Goal: Find specific fact: Find specific fact

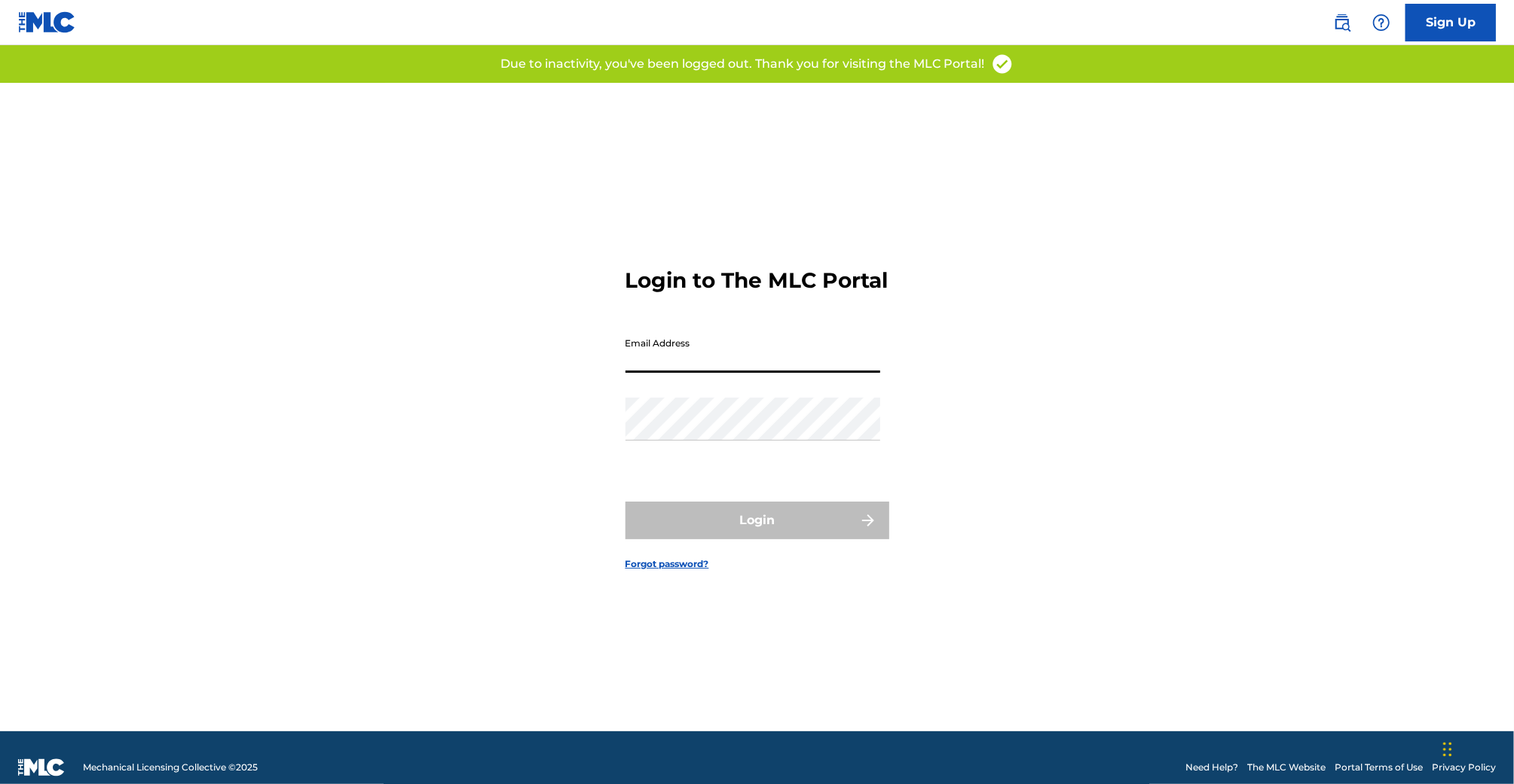
click at [644, 373] on input "Email Address" at bounding box center [753, 352] width 255 height 43
click at [706, 373] on input "Email Address" at bounding box center [753, 352] width 255 height 43
type input "[EMAIL_ADDRESS][DOMAIN_NAME]"
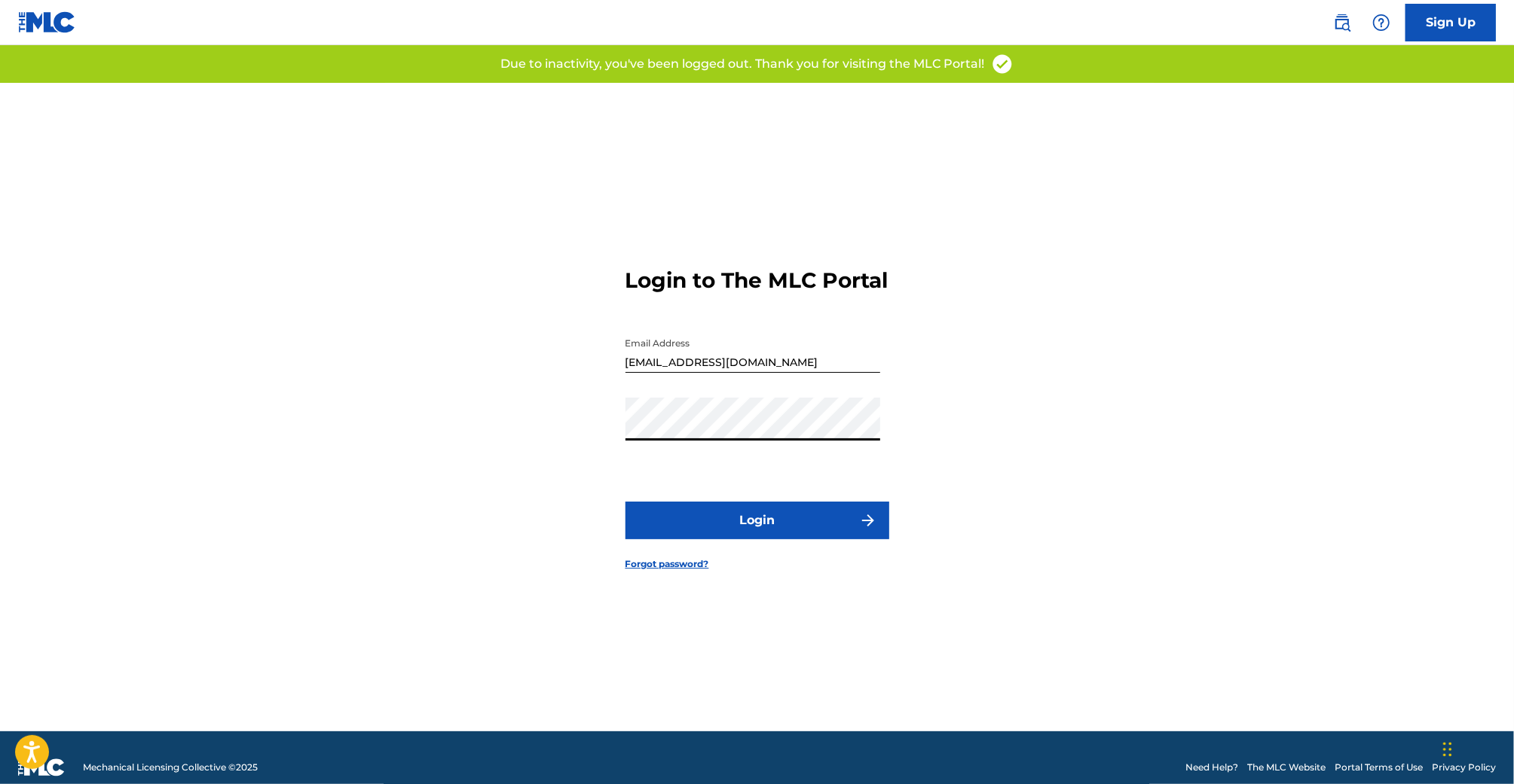
click at [788, 537] on button "Login" at bounding box center [758, 521] width 264 height 38
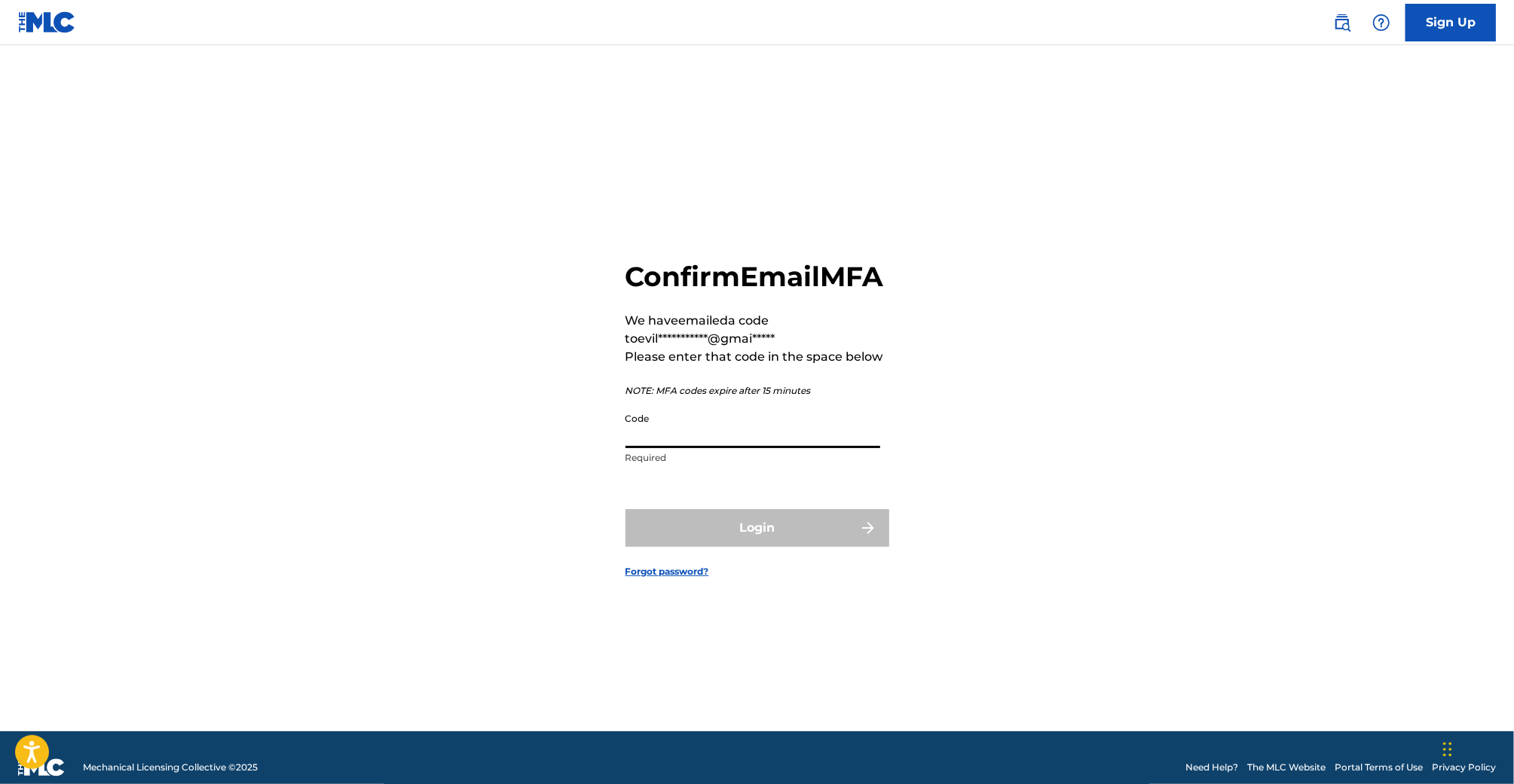
click at [647, 448] on input "Code" at bounding box center [753, 427] width 255 height 43
paste input "207846"
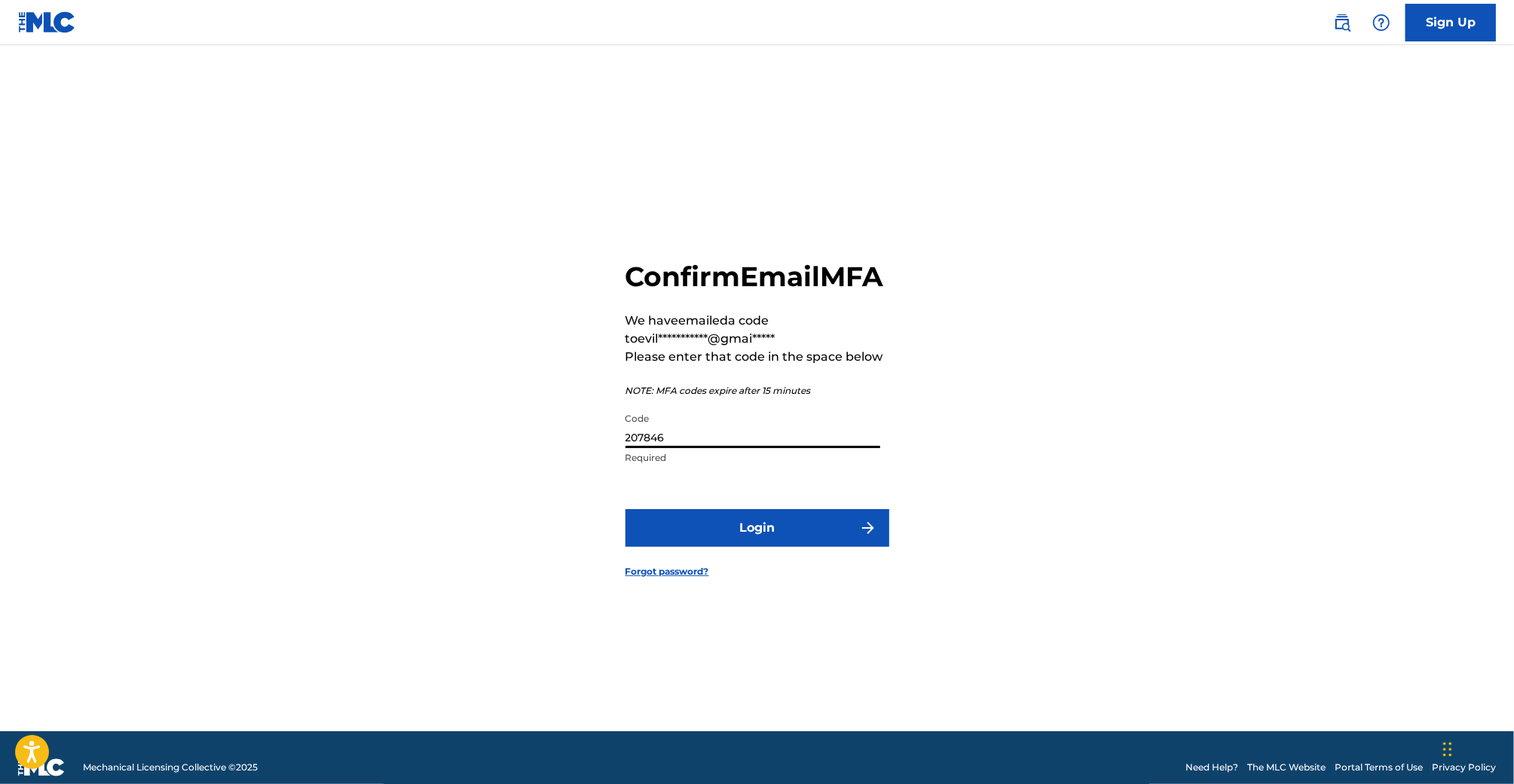
type input "207846"
click at [683, 544] on button "Login" at bounding box center [758, 528] width 264 height 38
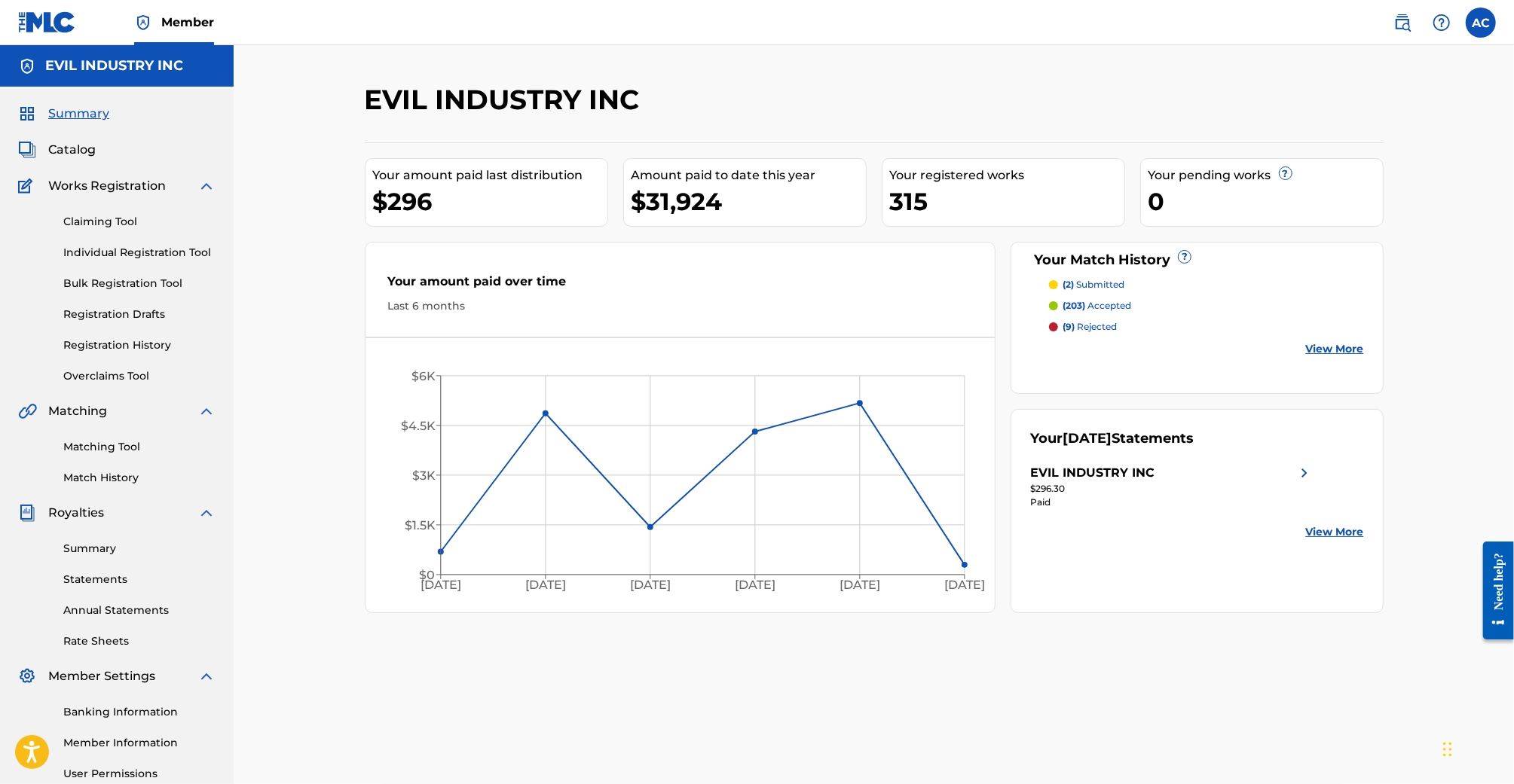
click at [119, 447] on link "Matching Tool" at bounding box center [139, 447] width 152 height 16
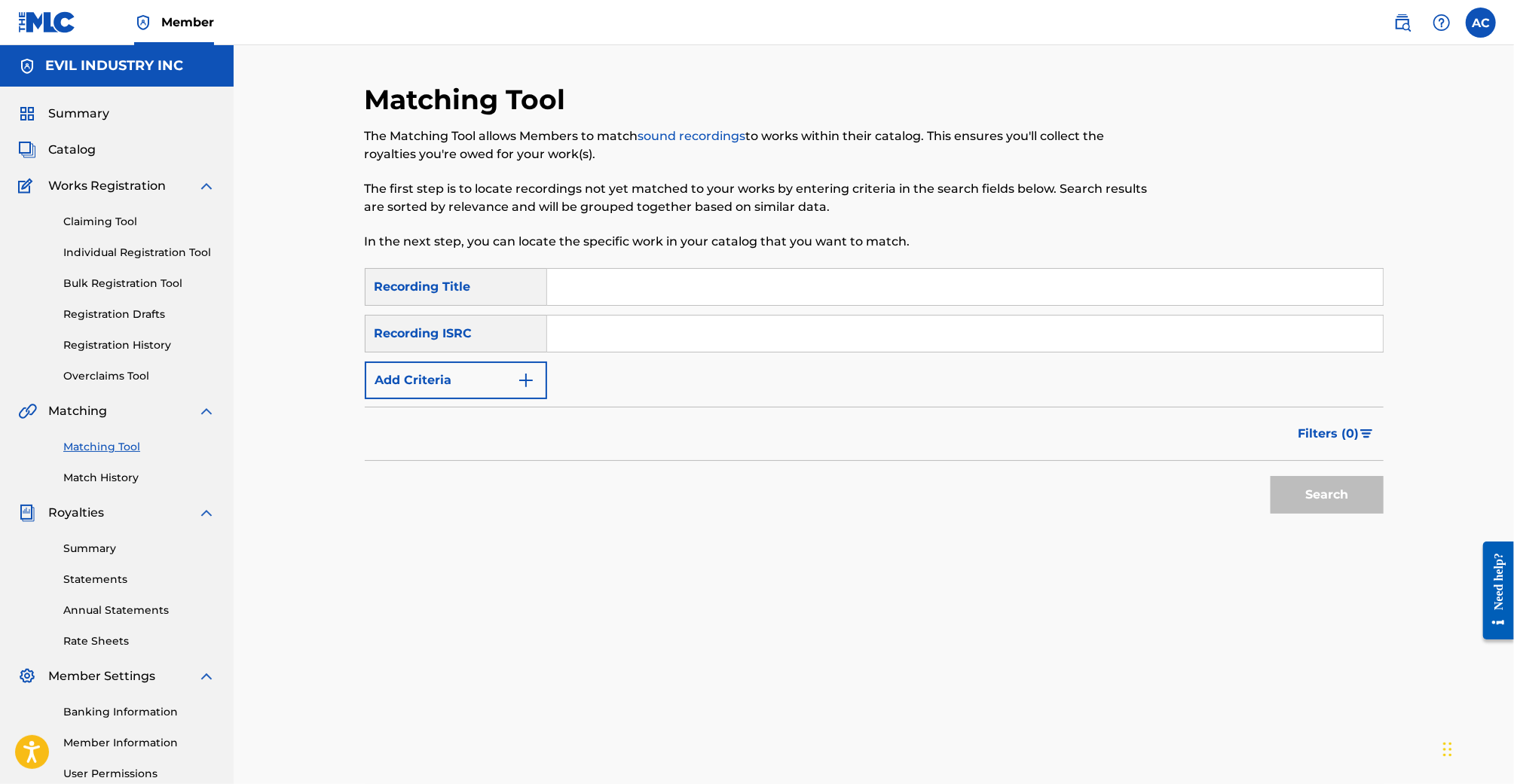
click at [564, 338] on input "Search Form" at bounding box center [966, 334] width 836 height 36
paste input "QZNWV2315159"
type input "QZNWV2315159"
click at [1270, 476] on button "Search" at bounding box center [1327, 495] width 113 height 38
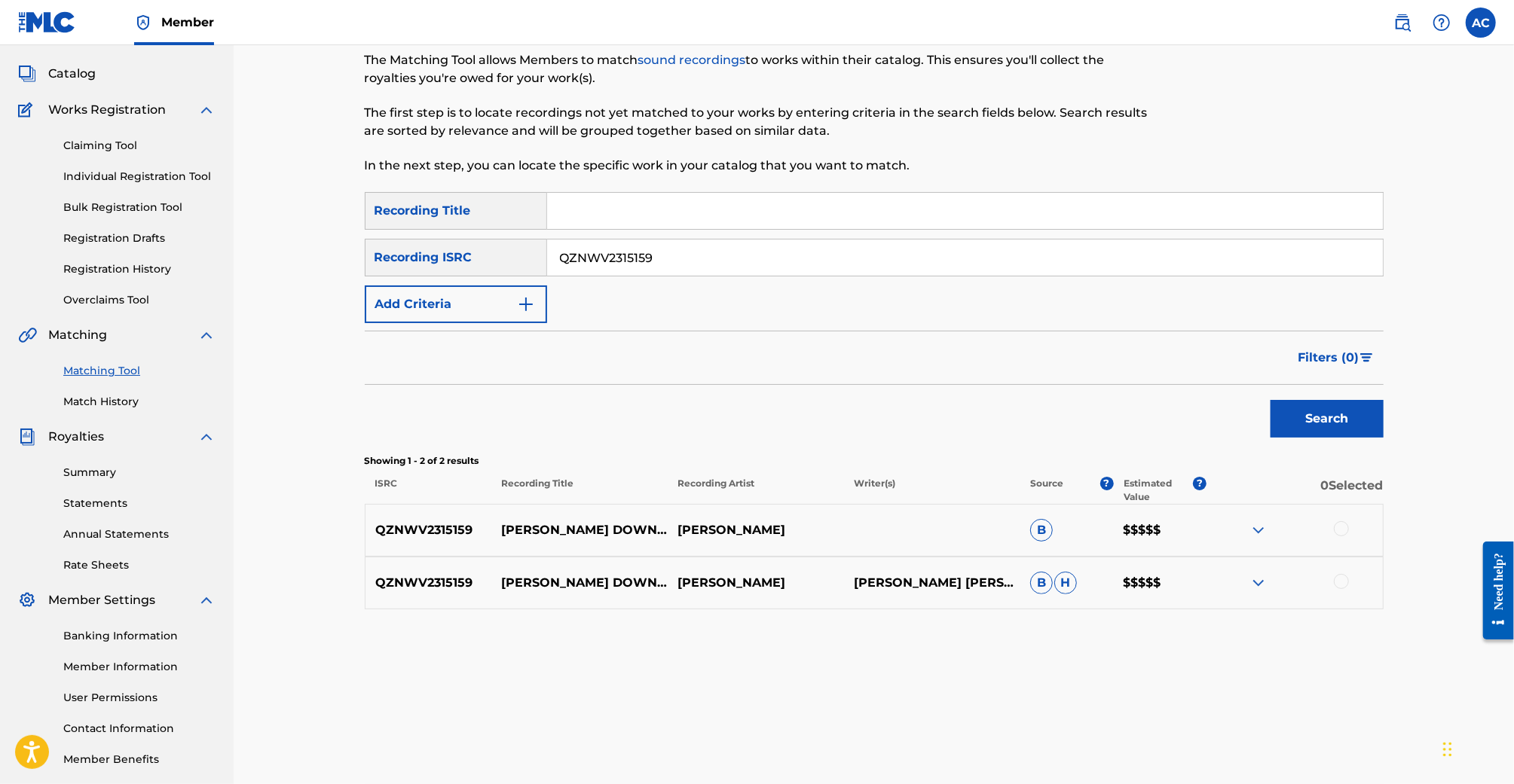
scroll to position [91, 0]
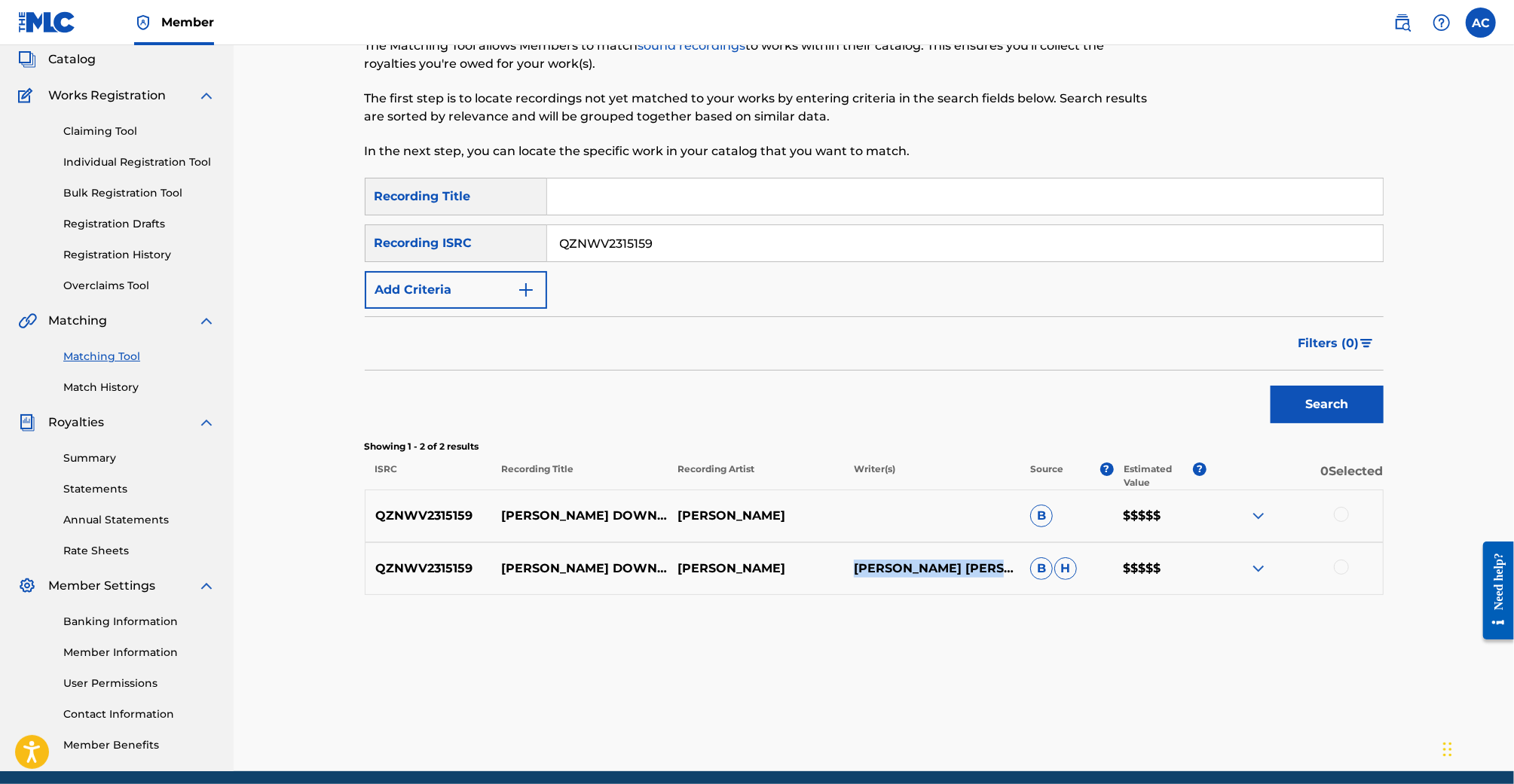
drag, startPoint x: 930, startPoint y: 571, endPoint x: 844, endPoint y: 555, distance: 87.5
click at [844, 559] on p "[PERSON_NAME] [PERSON_NAME]" at bounding box center [932, 568] width 177 height 18
copy p "[PERSON_NAME] [PERSON_NAME]"
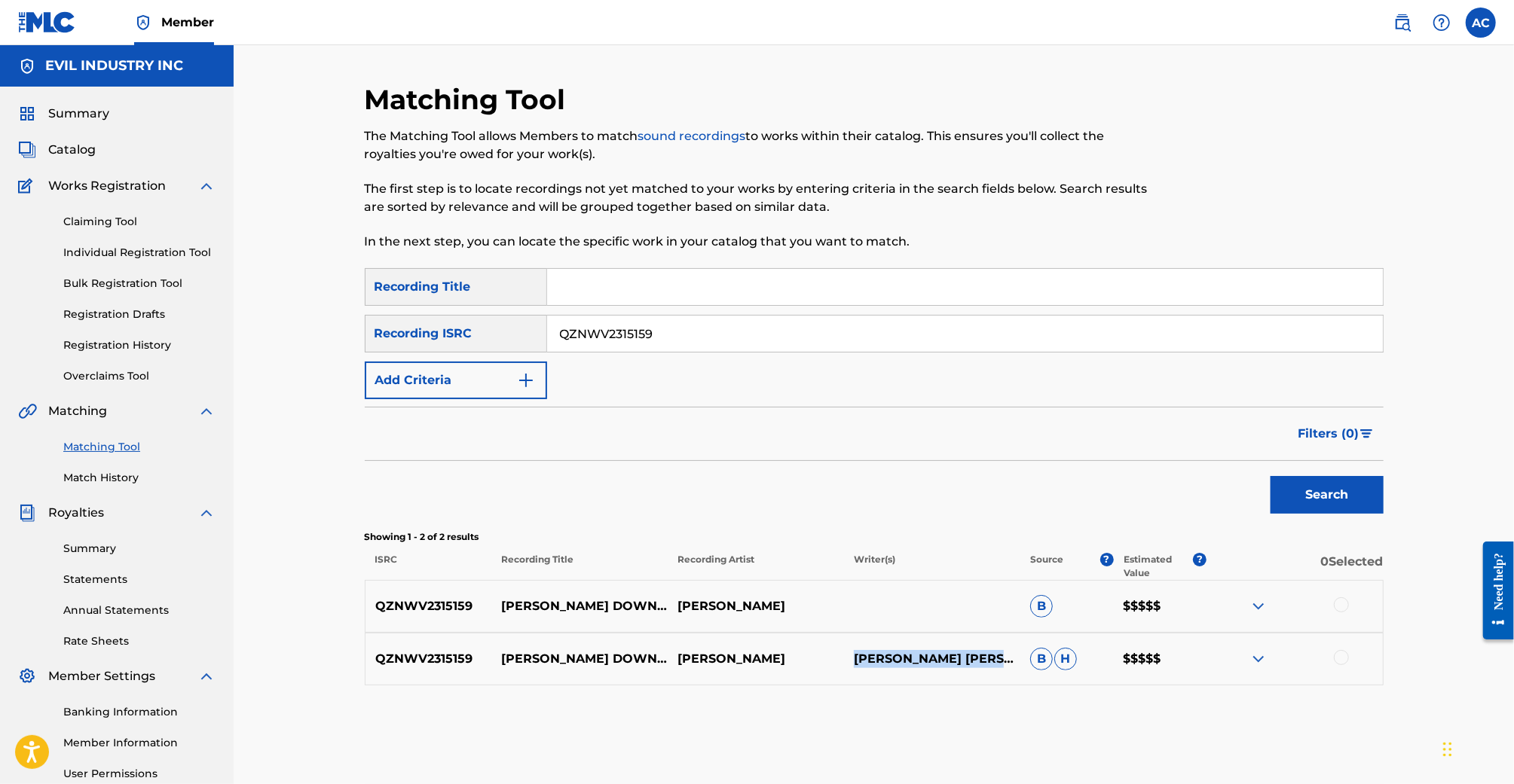
click at [1259, 658] on img at bounding box center [1258, 659] width 18 height 18
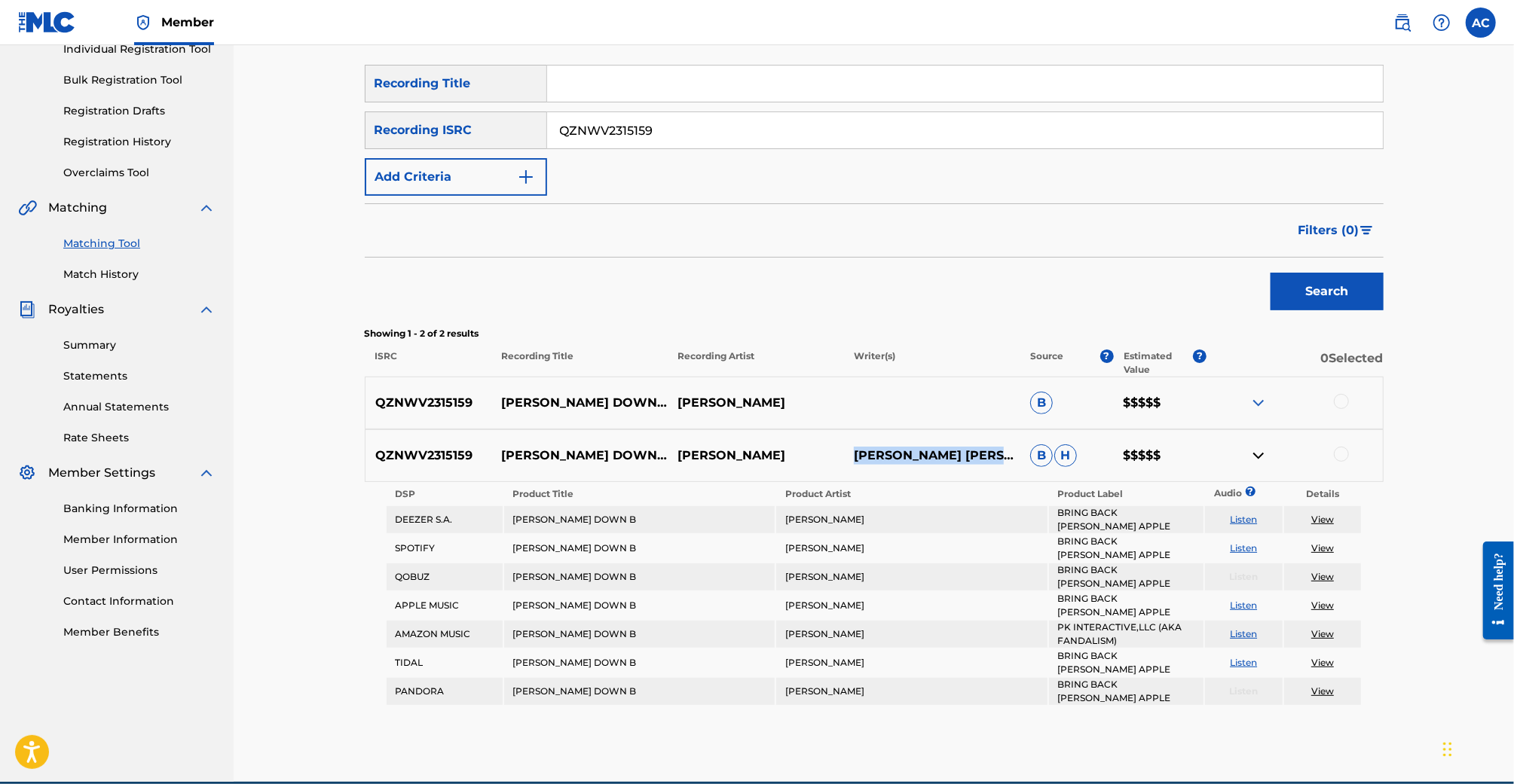
scroll to position [207, 0]
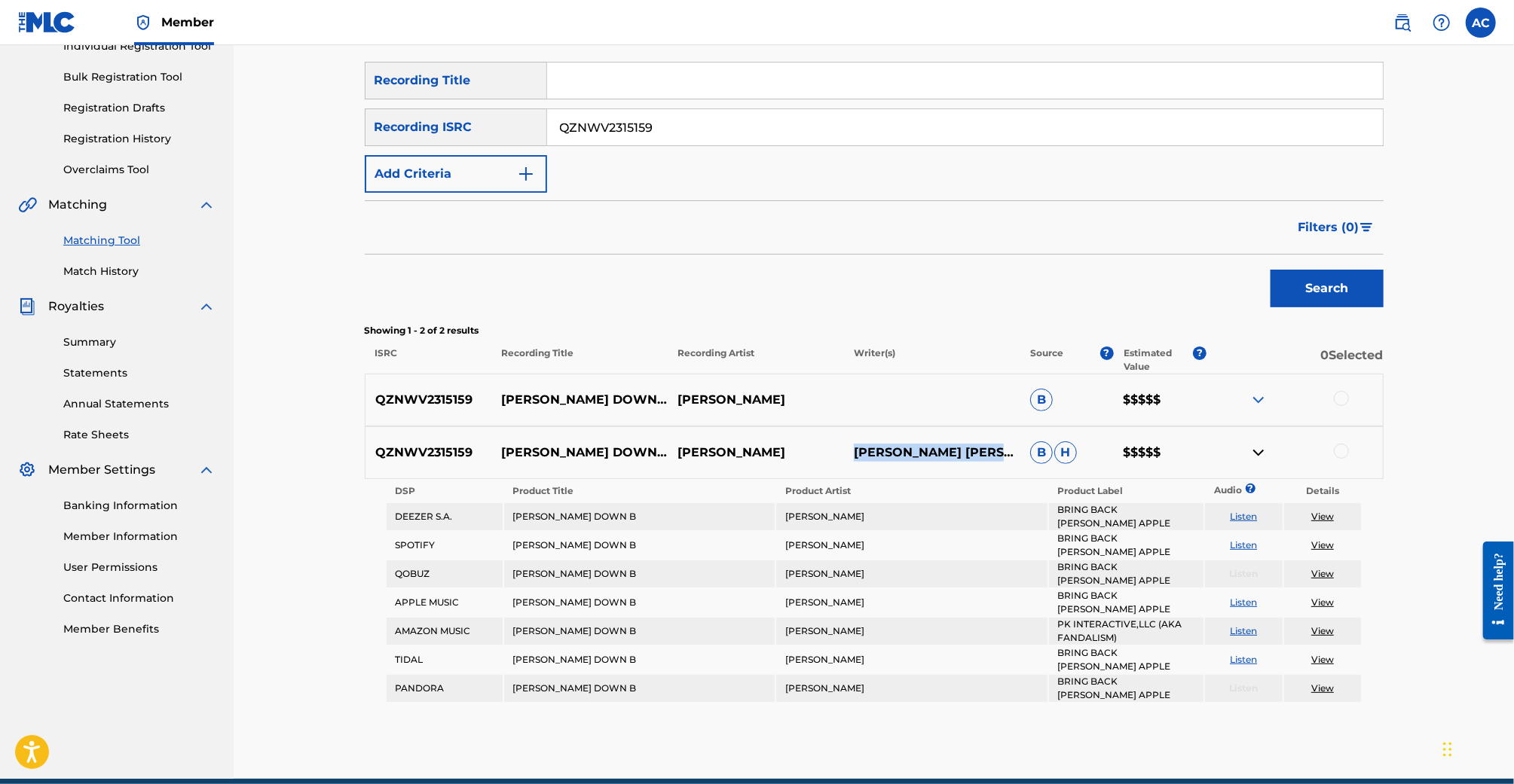
click at [1261, 406] on img at bounding box center [1258, 399] width 18 height 18
